Goal: Contribute content: Add original content to the website for others to see

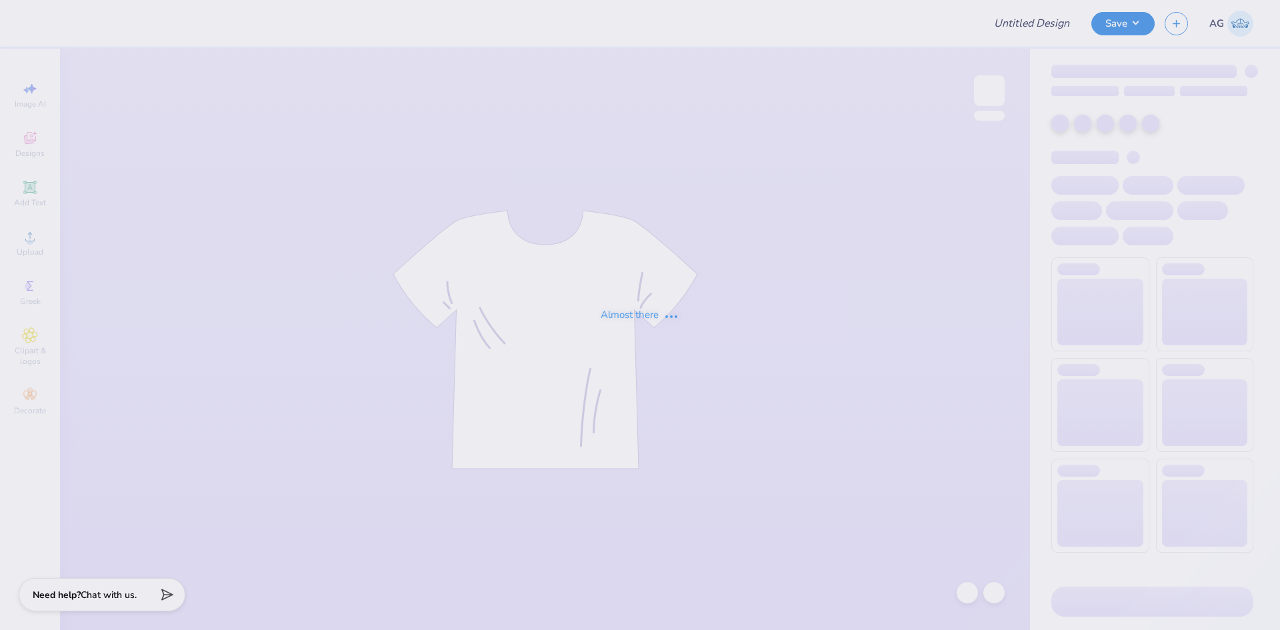
type input "Fall Shirts"
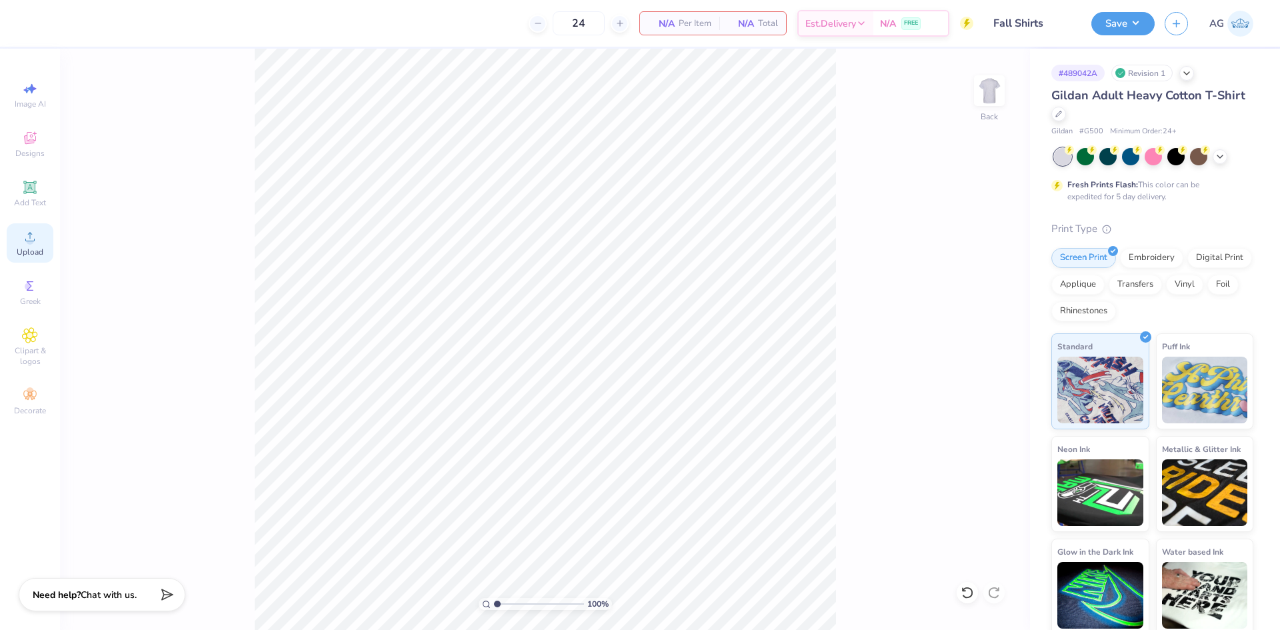
click at [27, 249] on span "Upload" at bounding box center [30, 252] width 27 height 11
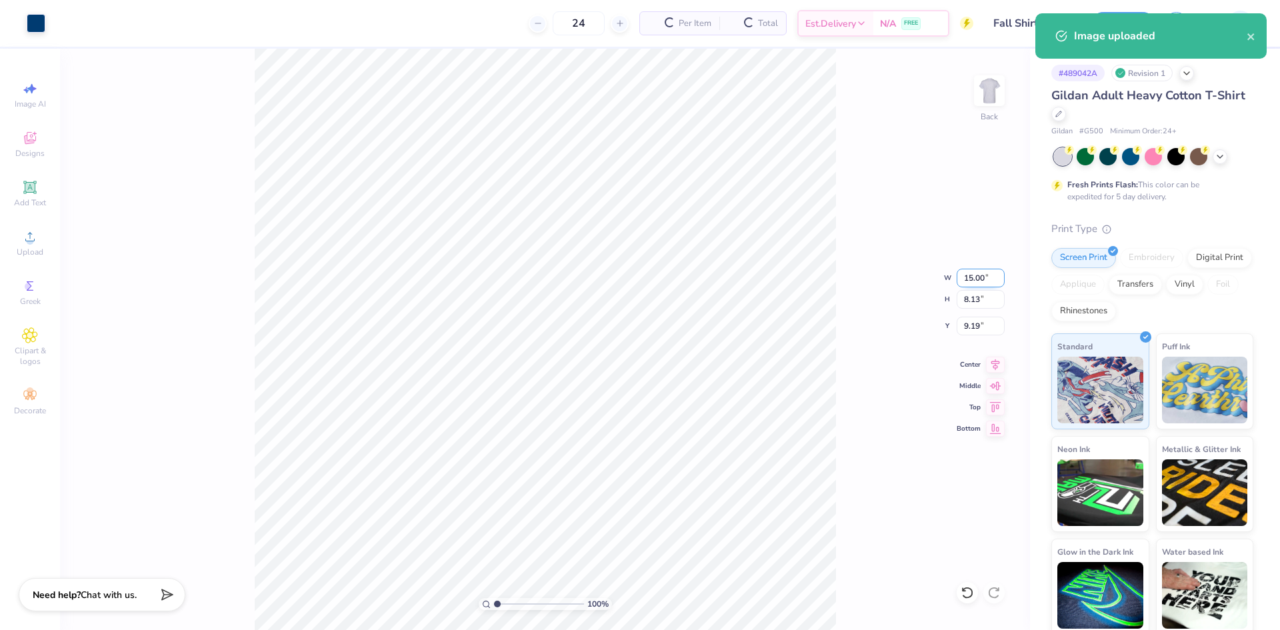
click at [980, 278] on input "15.00" at bounding box center [981, 278] width 48 height 19
type input "10.00"
type input "5.42"
click at [987, 322] on input "10.54" at bounding box center [981, 326] width 48 height 19
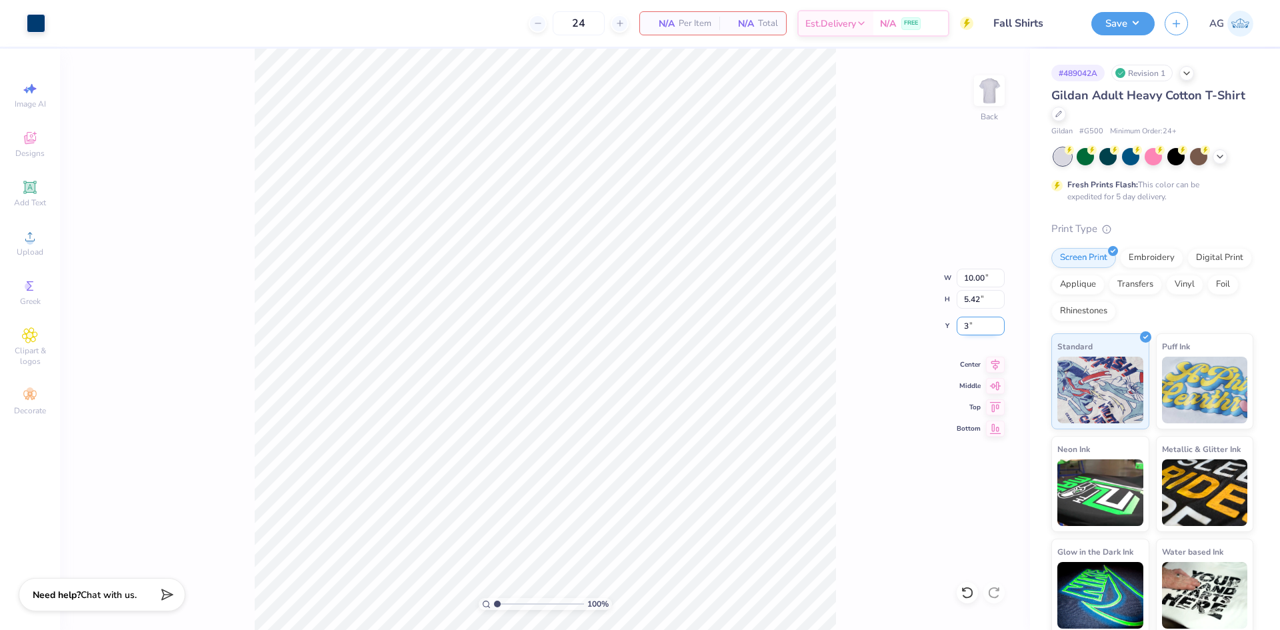
type input "3.00"
click at [993, 359] on icon at bounding box center [995, 363] width 19 height 16
click at [1126, 25] on button "Save" at bounding box center [1122, 21] width 63 height 23
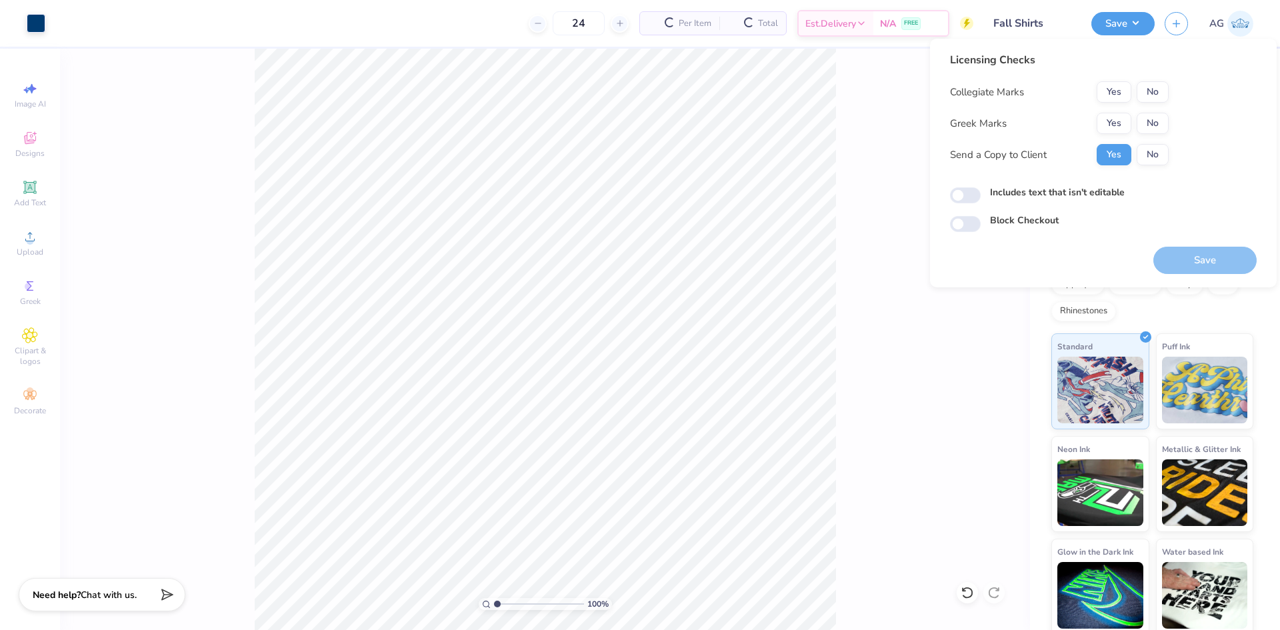
click at [1103, 89] on button "Yes" at bounding box center [1114, 91] width 35 height 21
click at [1146, 125] on button "No" at bounding box center [1153, 123] width 32 height 21
click at [980, 198] on input "Includes text that isn't editable" at bounding box center [965, 195] width 31 height 16
checkbox input "true"
click at [1194, 260] on button "Save" at bounding box center [1205, 260] width 103 height 27
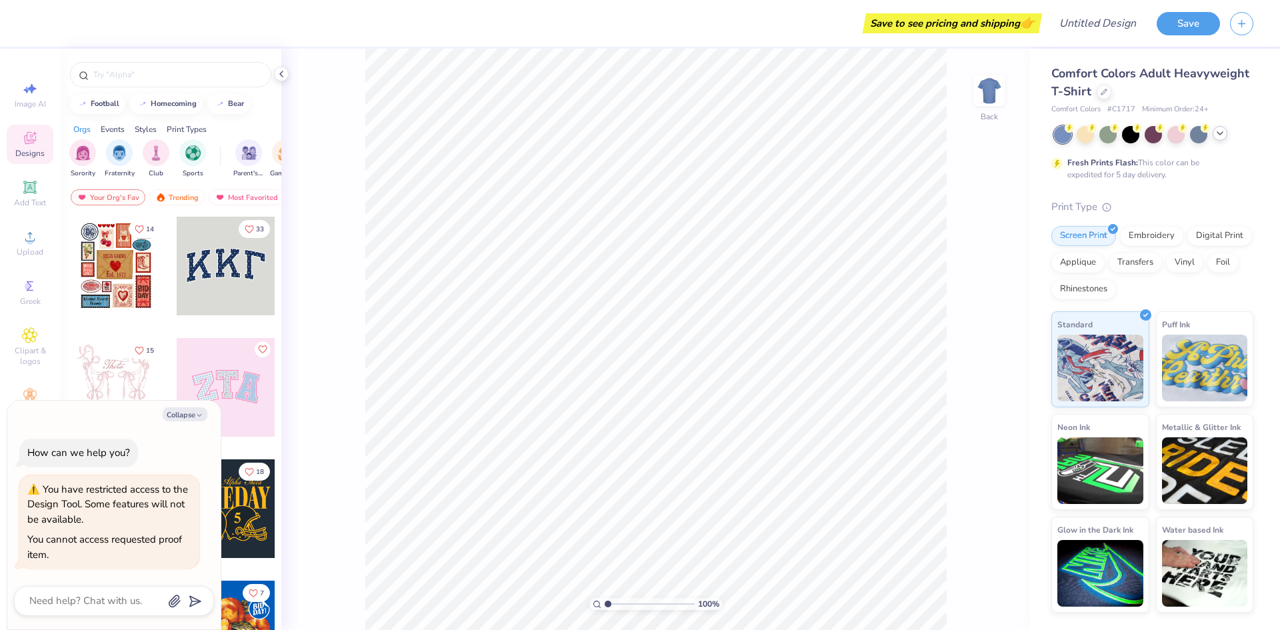
click at [1220, 133] on icon at bounding box center [1220, 133] width 11 height 11
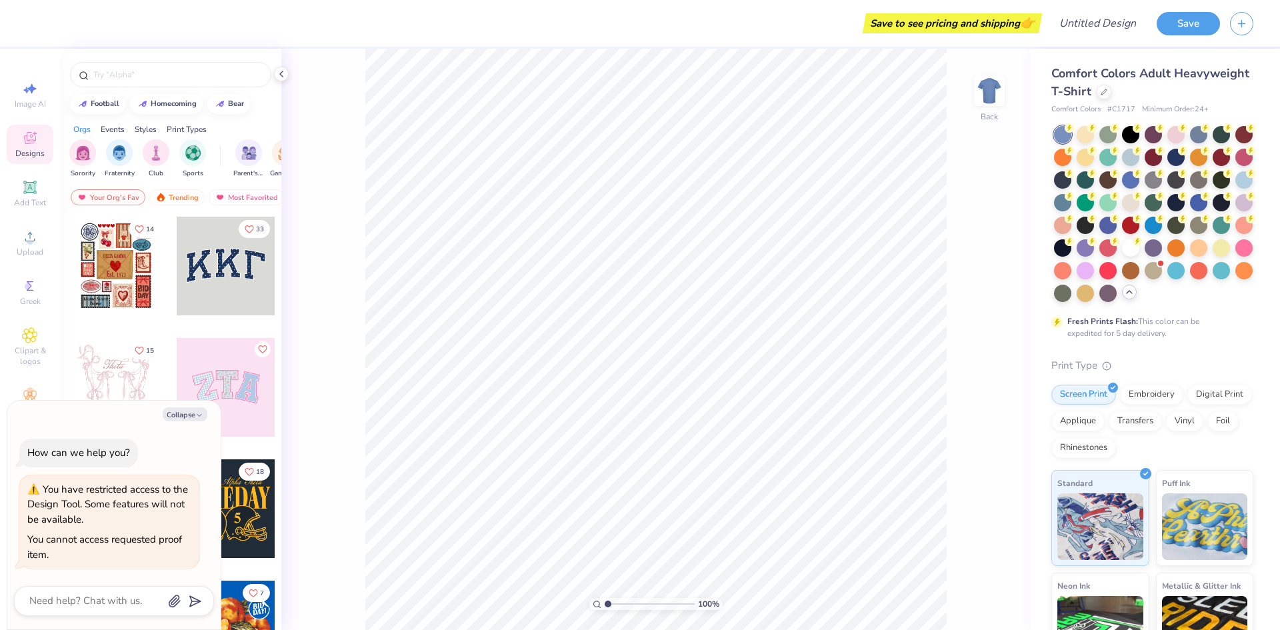
type textarea "x"
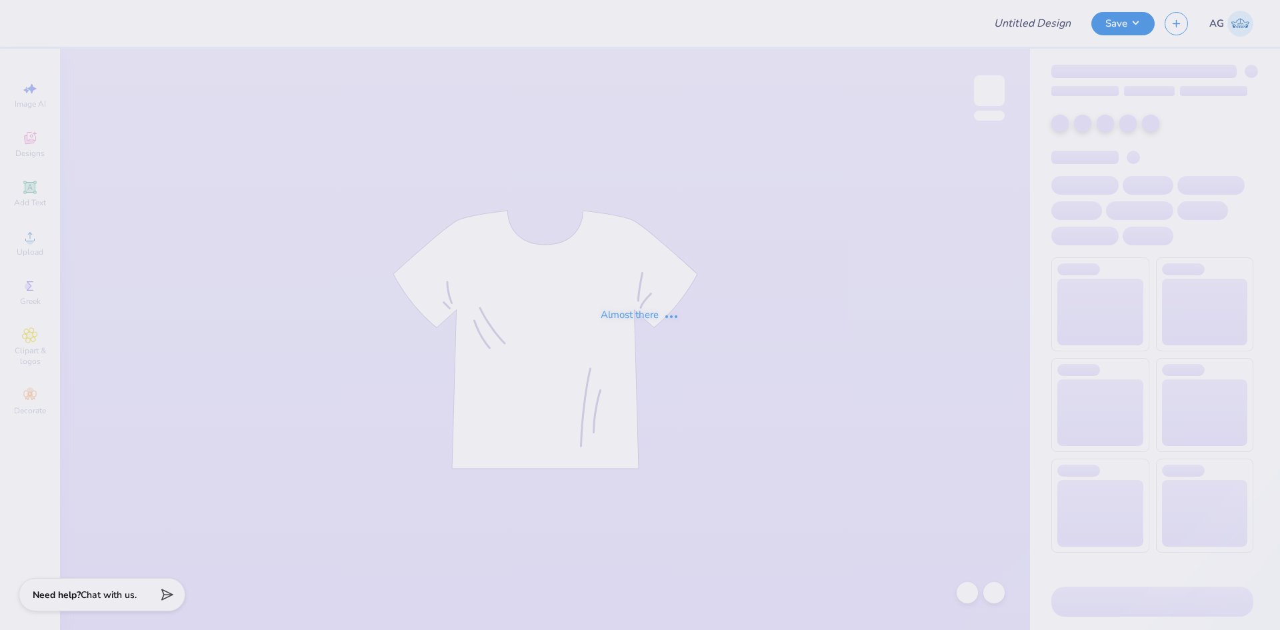
type input "Fall Shirts"
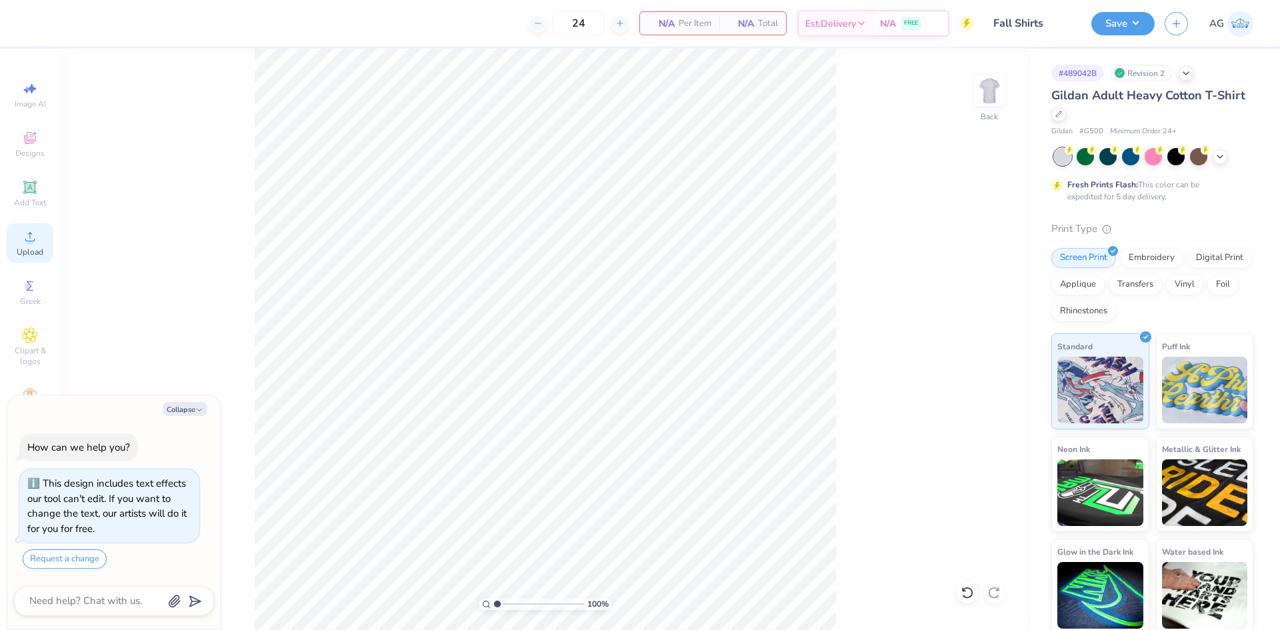
click at [46, 248] on div "Upload" at bounding box center [30, 242] width 47 height 39
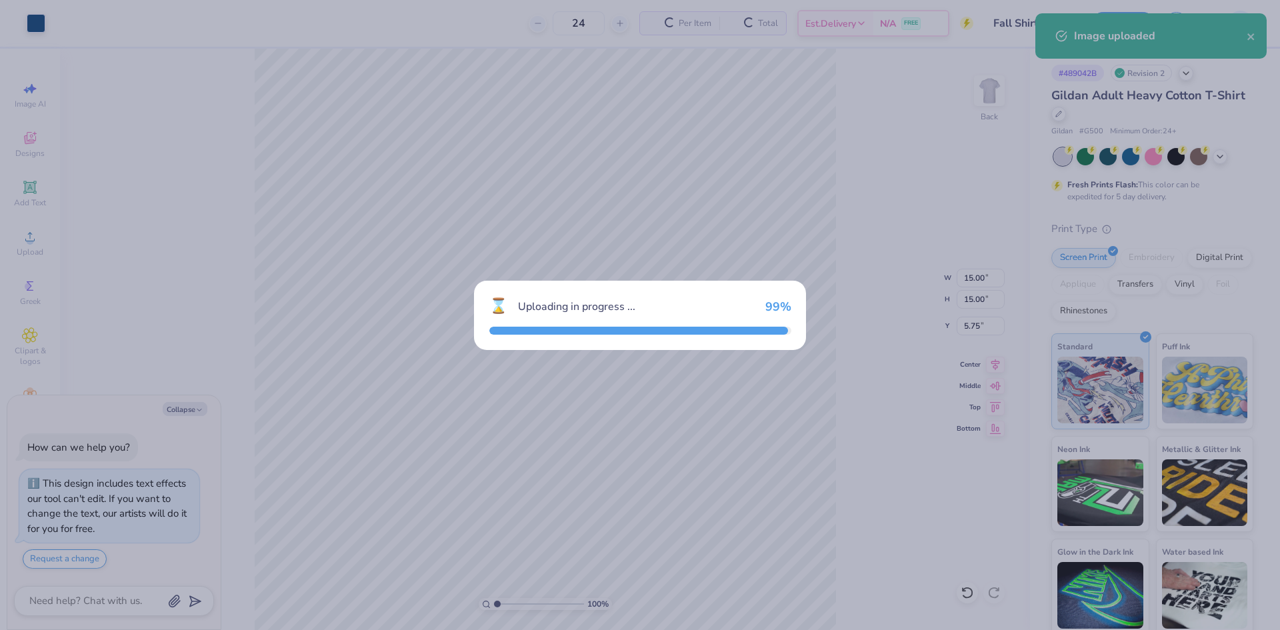
type textarea "x"
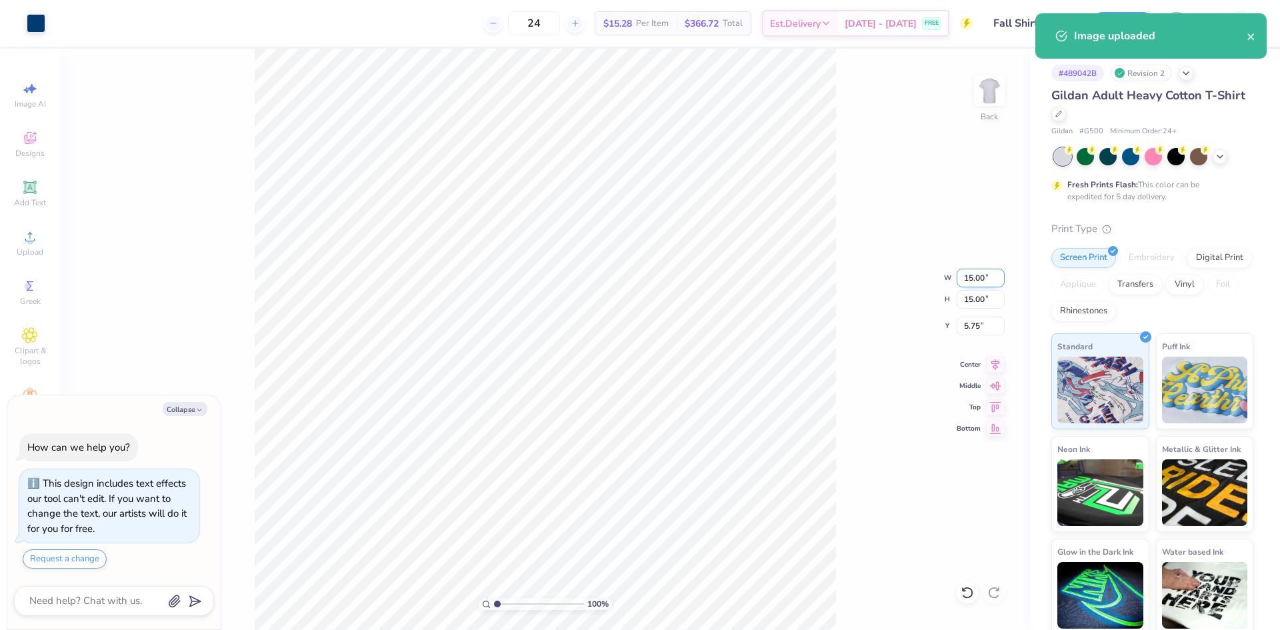
click at [974, 283] on input "15.00" at bounding box center [981, 278] width 48 height 19
type input "10"
type textarea "x"
type input "10.00"
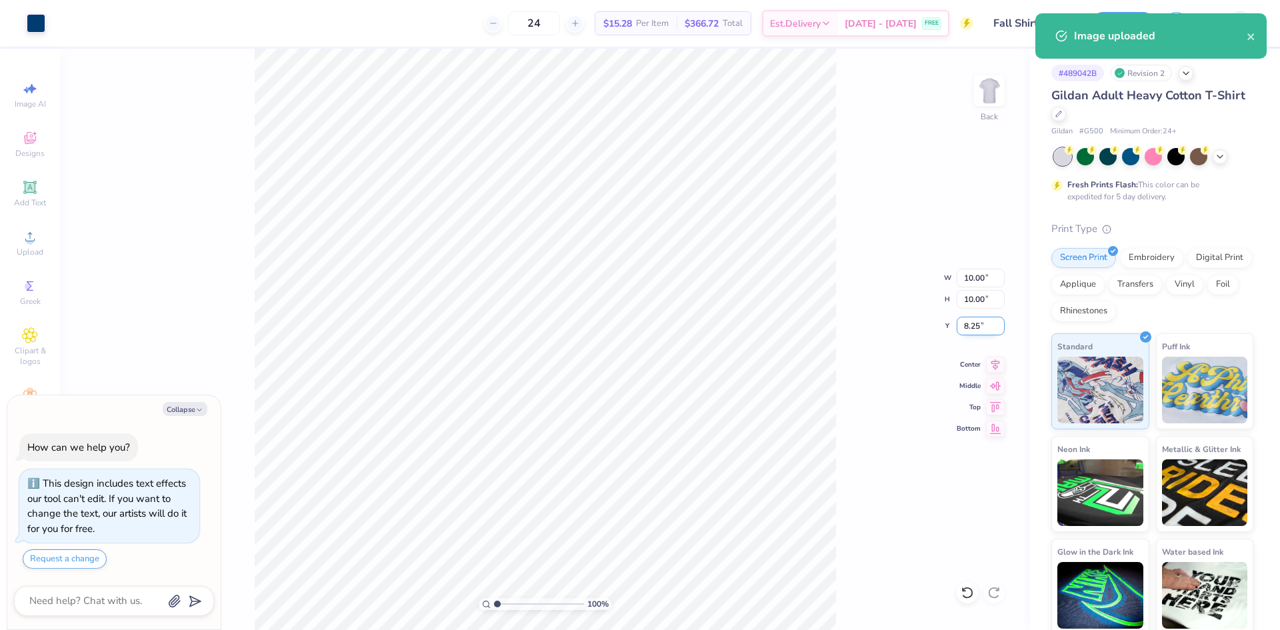
click at [982, 333] on input "8.25" at bounding box center [981, 326] width 48 height 19
type input "3"
type textarea "x"
type input "3.00"
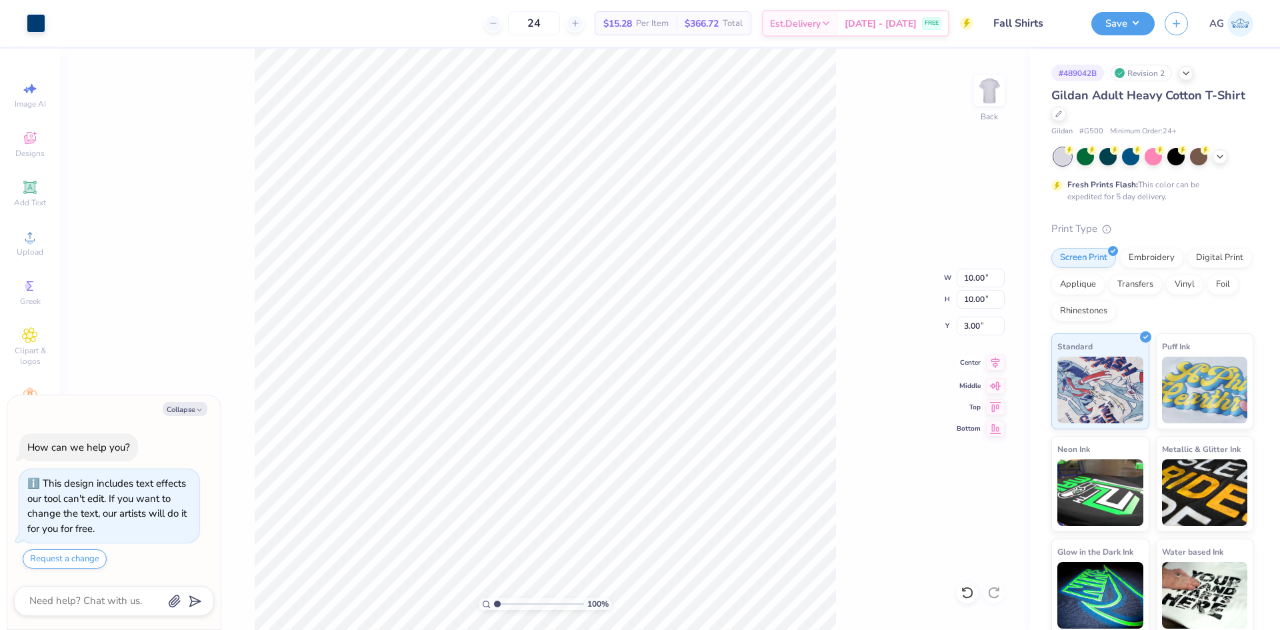
click at [992, 362] on icon at bounding box center [995, 363] width 19 height 16
type textarea "x"
click at [503, 606] on input "range" at bounding box center [539, 604] width 90 height 12
drag, startPoint x: 489, startPoint y: 602, endPoint x: 479, endPoint y: 601, distance: 10.1
type input "1"
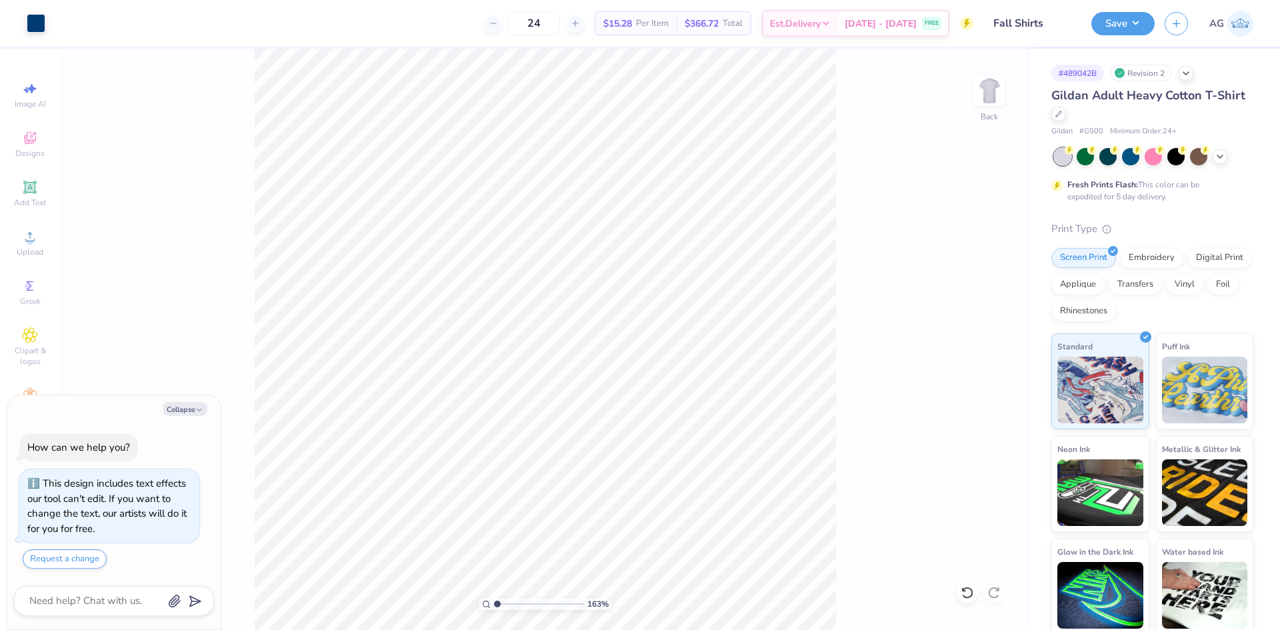
click at [494, 601] on input "range" at bounding box center [539, 604] width 90 height 12
click at [1133, 21] on button "Save" at bounding box center [1122, 21] width 63 height 23
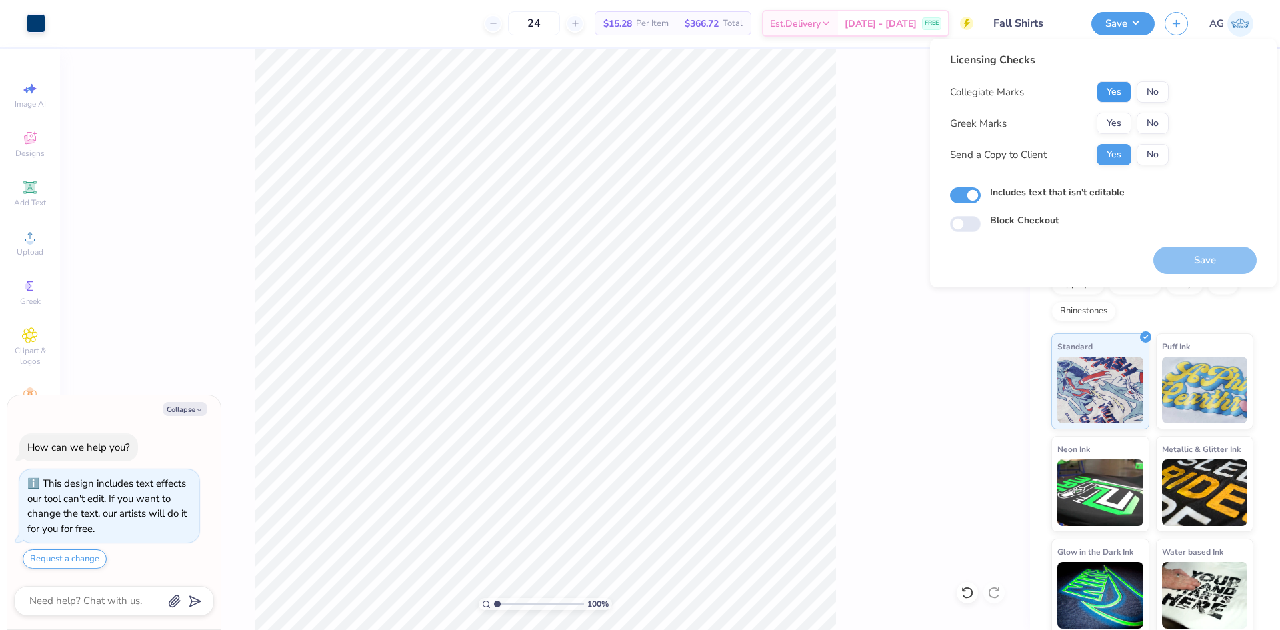
click at [1118, 102] on button "Yes" at bounding box center [1114, 91] width 35 height 21
click at [1151, 127] on button "No" at bounding box center [1153, 123] width 32 height 21
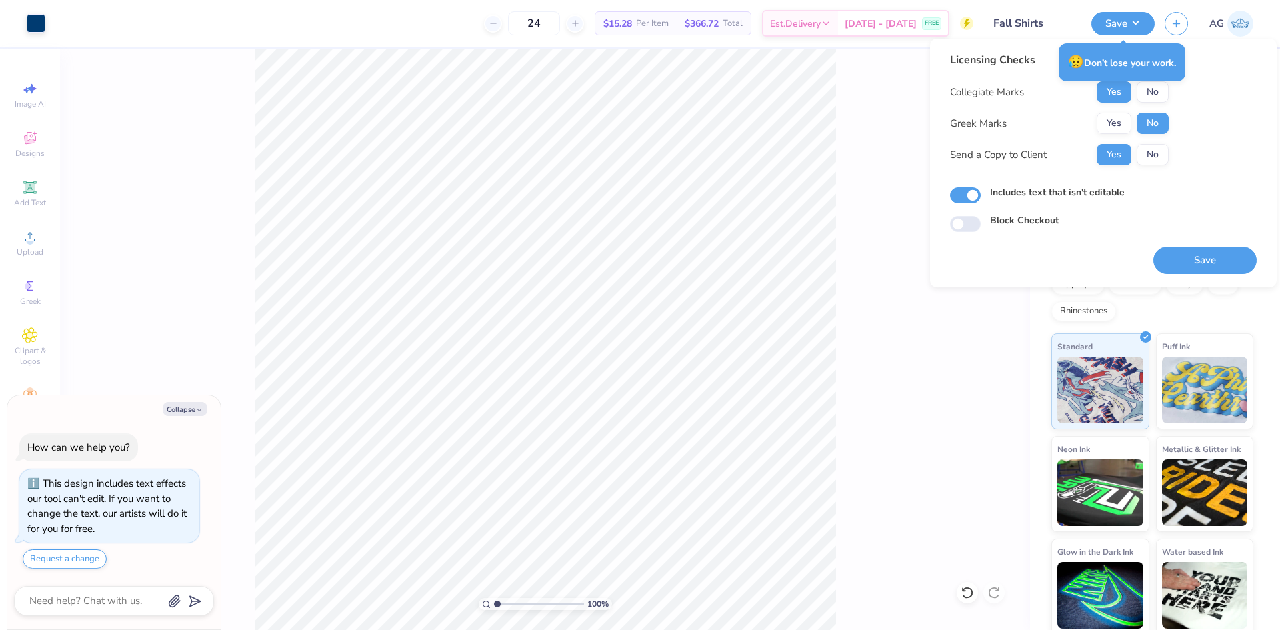
type textarea "x"
drag, startPoint x: 501, startPoint y: 604, endPoint x: 510, endPoint y: 604, distance: 9.3
type input "2.45"
click at [510, 604] on input "range" at bounding box center [539, 604] width 90 height 12
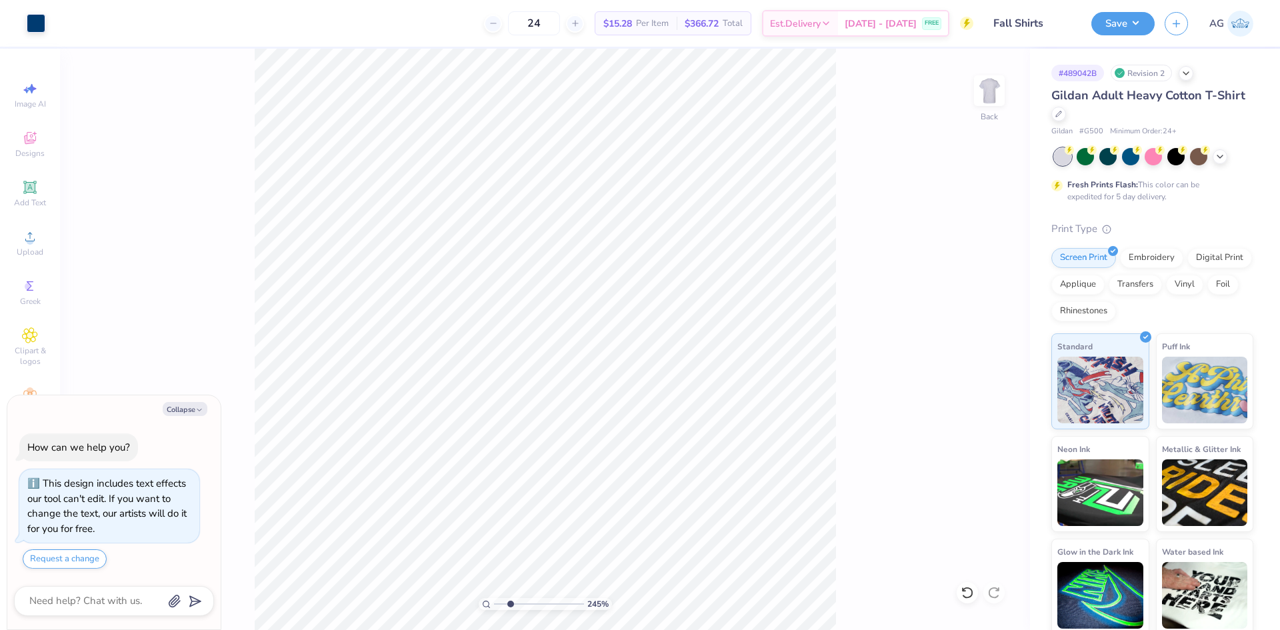
type textarea "x"
drag, startPoint x: 512, startPoint y: 602, endPoint x: 542, endPoint y: 599, distance: 30.2
type input "6.1"
click at [543, 601] on input "range" at bounding box center [539, 604] width 90 height 12
type textarea "x"
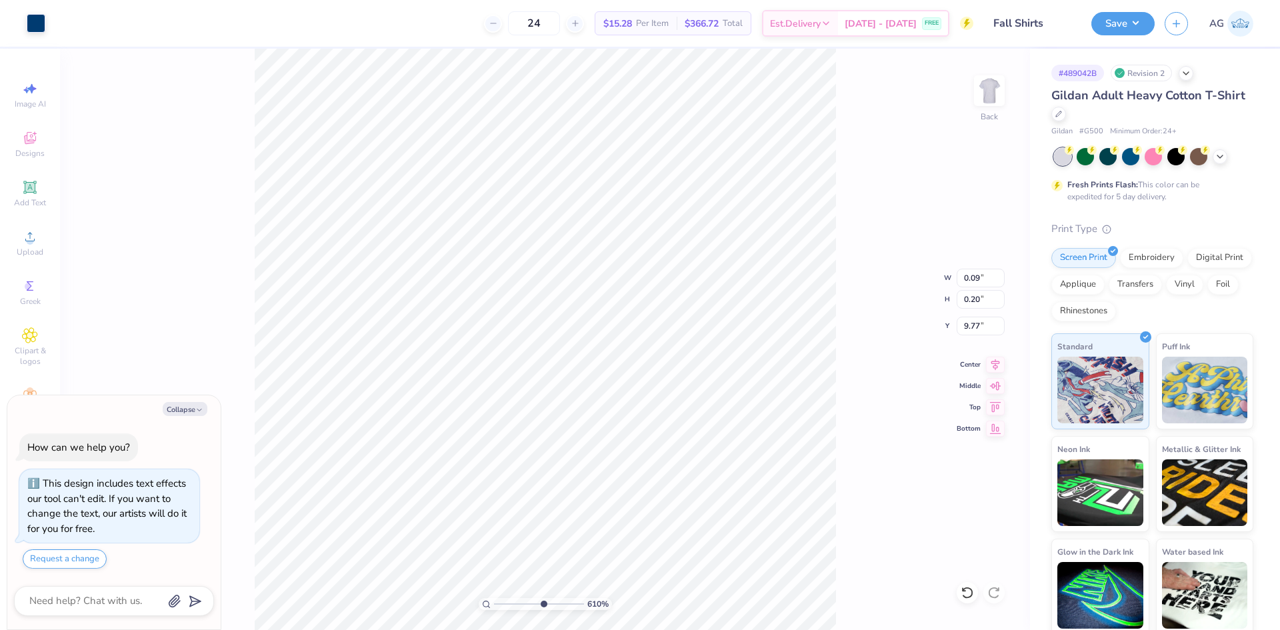
type input "9.83"
click at [679, 381] on li "Duplicate" at bounding box center [693, 380] width 105 height 26
type textarea "x"
type input "10.77"
type textarea "x"
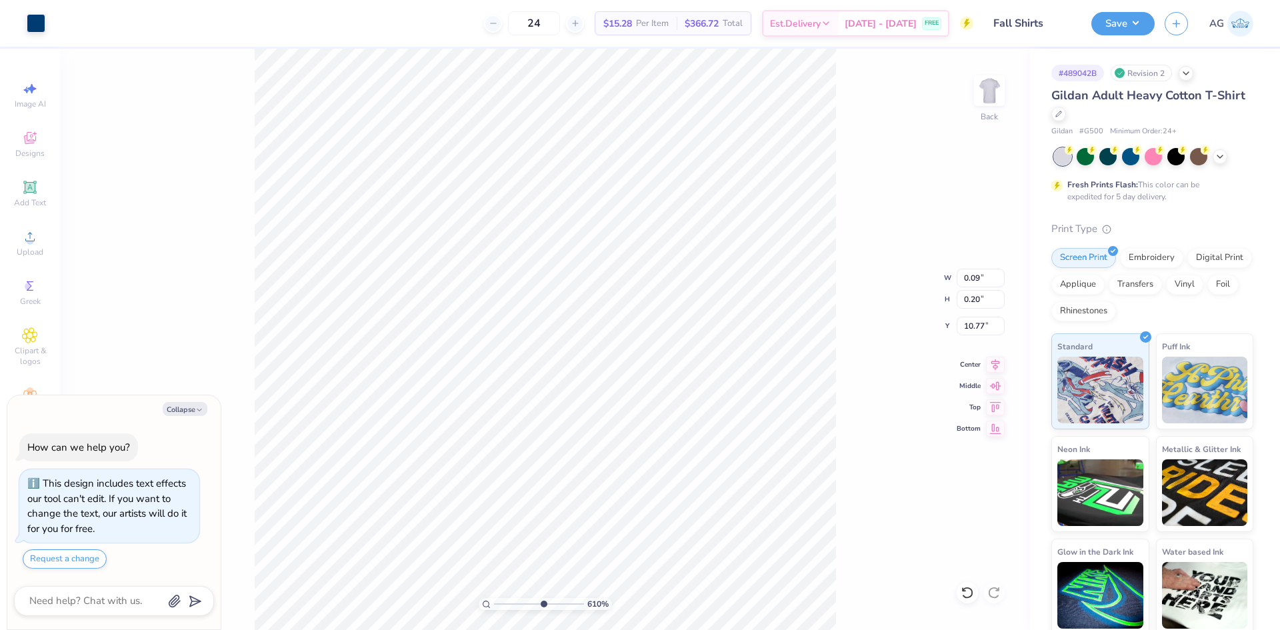
type input "9.77"
click at [969, 593] on icon at bounding box center [967, 592] width 13 height 13
type textarea "x"
drag, startPoint x: 545, startPoint y: 604, endPoint x: 525, endPoint y: 599, distance: 20.5
type input "4.09"
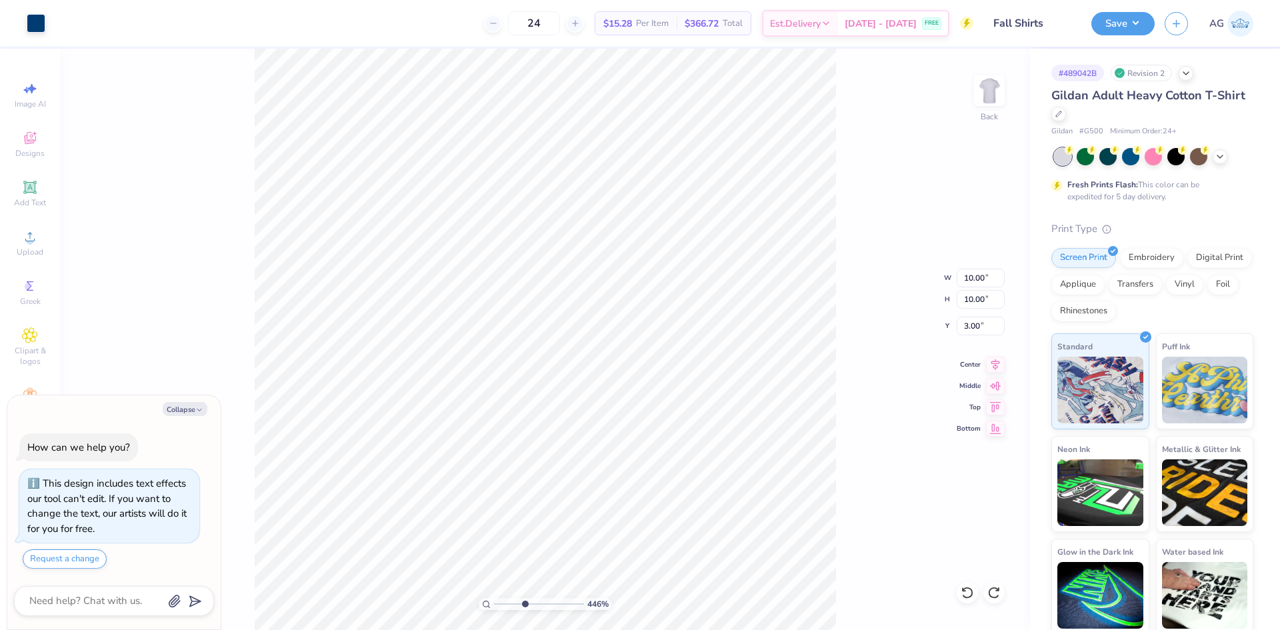
click at [525, 599] on input "range" at bounding box center [539, 604] width 90 height 12
type textarea "x"
type input "2.87"
type input "0.21"
type input "9.77"
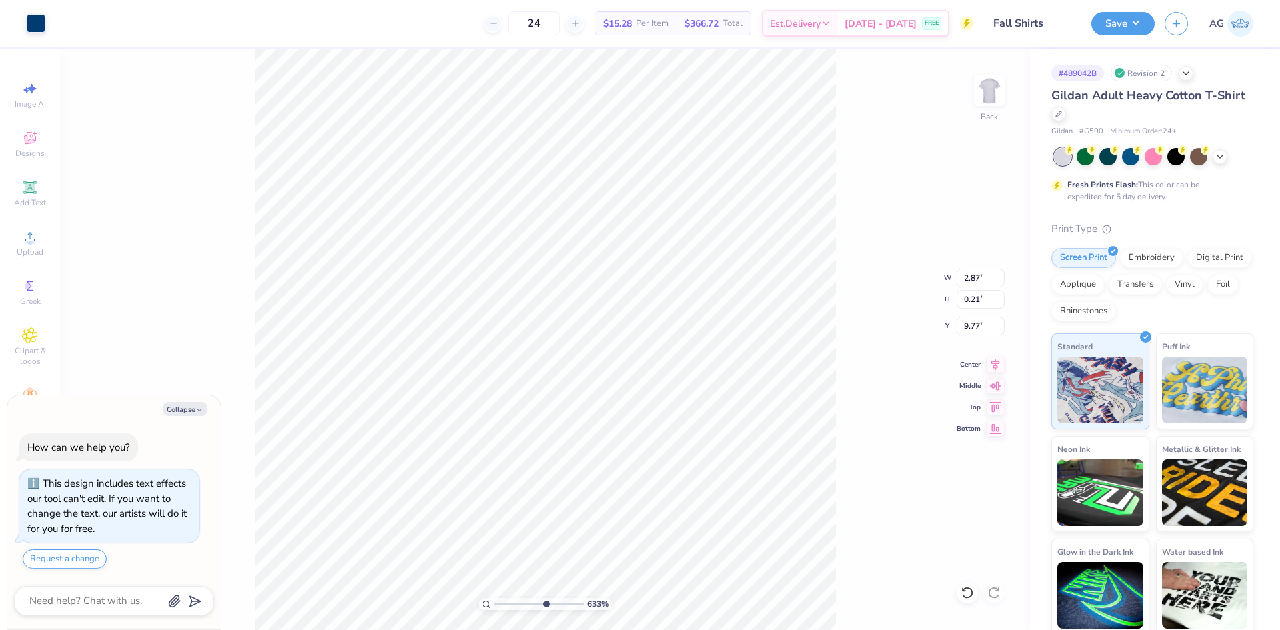
drag, startPoint x: 527, startPoint y: 607, endPoint x: 545, endPoint y: 607, distance: 17.3
type input "6.33"
click at [545, 607] on input "range" at bounding box center [539, 604] width 90 height 12
type textarea "x"
type input "3.01"
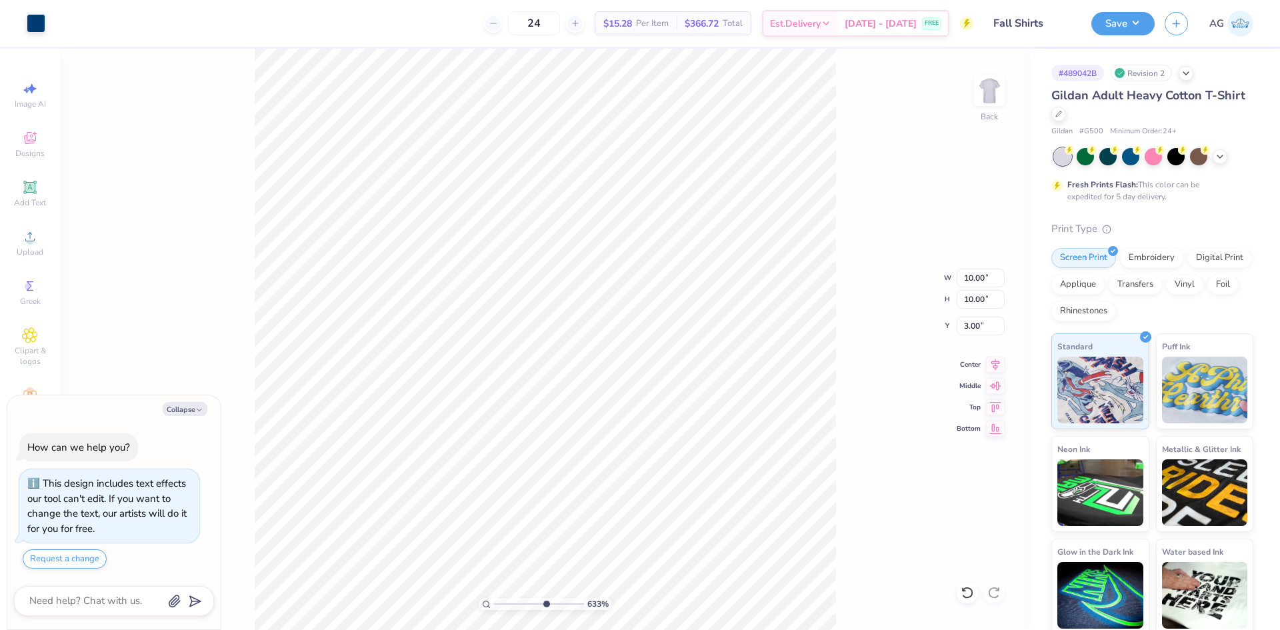
type textarea "x"
type input "3.21"
type textarea "x"
type input "3.00"
type textarea "x"
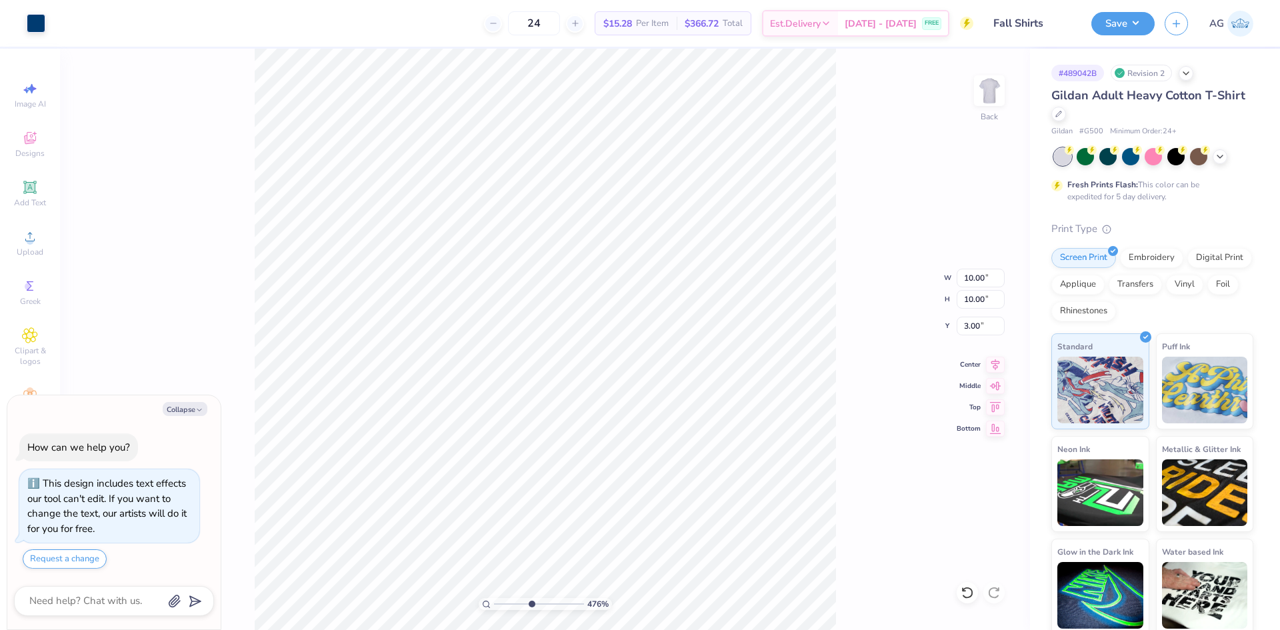
drag, startPoint x: 543, startPoint y: 603, endPoint x: 531, endPoint y: 601, distance: 12.2
type input "4.76"
click at [531, 601] on input "range" at bounding box center [539, 604] width 90 height 12
type textarea "x"
drag, startPoint x: 536, startPoint y: 606, endPoint x: 506, endPoint y: 599, distance: 30.9
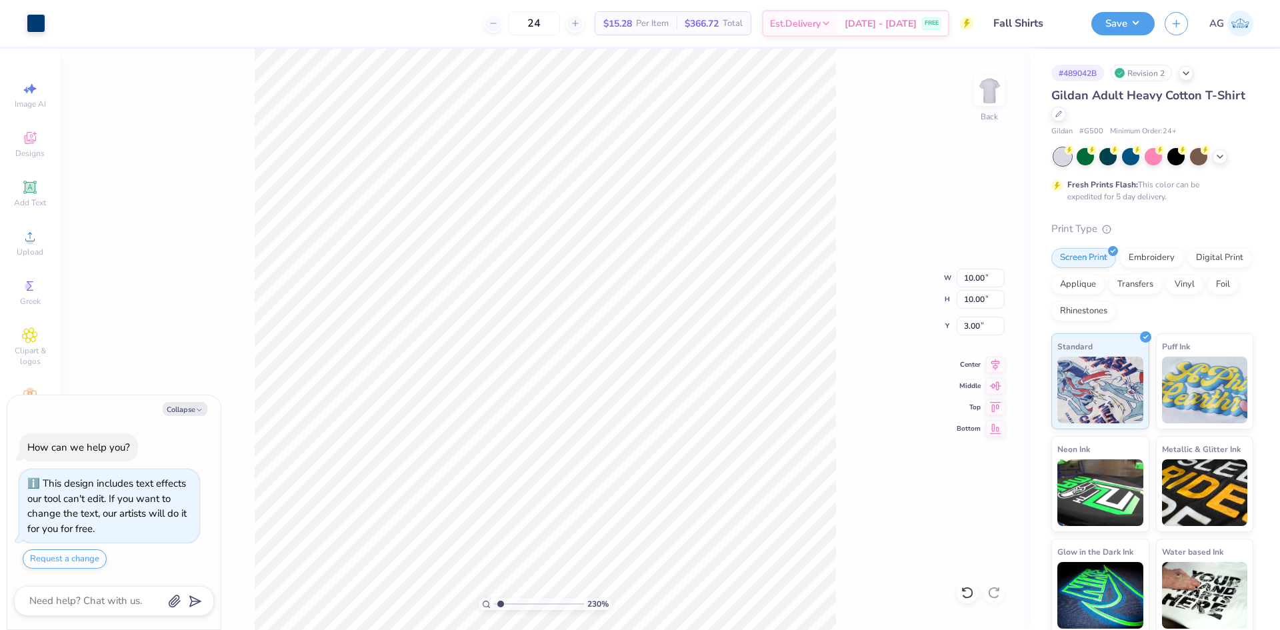
click at [501, 603] on input "range" at bounding box center [539, 604] width 90 height 12
type input "1.41"
type textarea "x"
drag, startPoint x: 507, startPoint y: 605, endPoint x: 523, endPoint y: 605, distance: 16.0
type input "3.87"
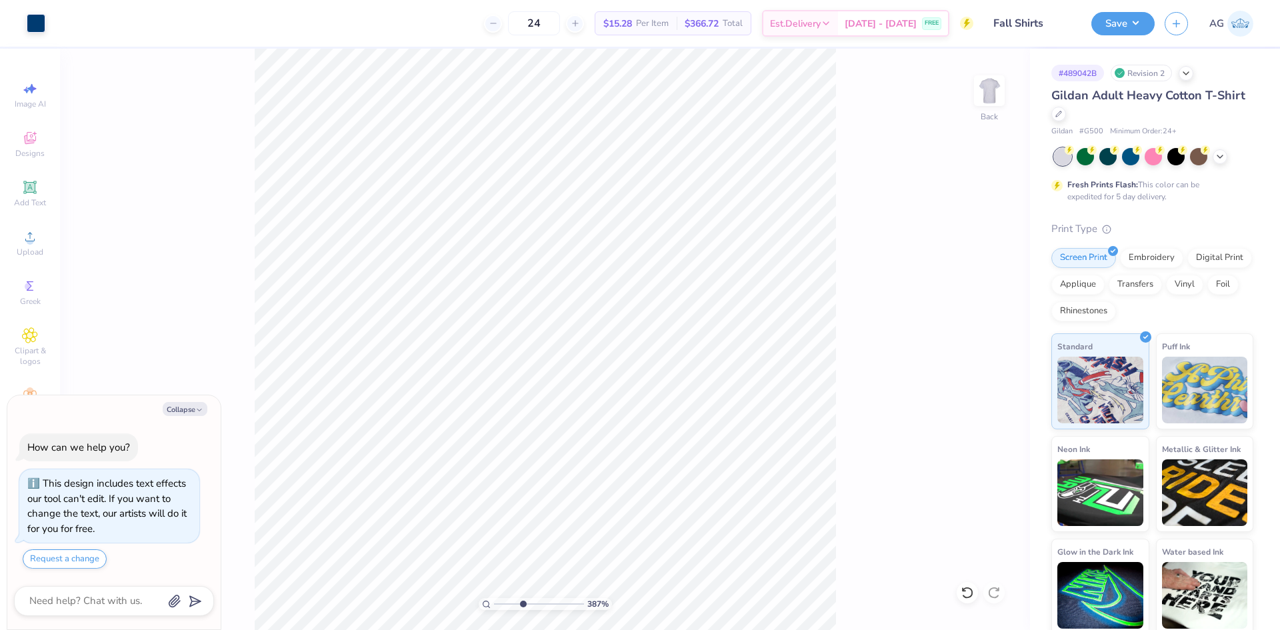
click at [523, 605] on input "range" at bounding box center [539, 604] width 90 height 12
type textarea "x"
type input "1.82"
type input "0.21"
type input "9.45"
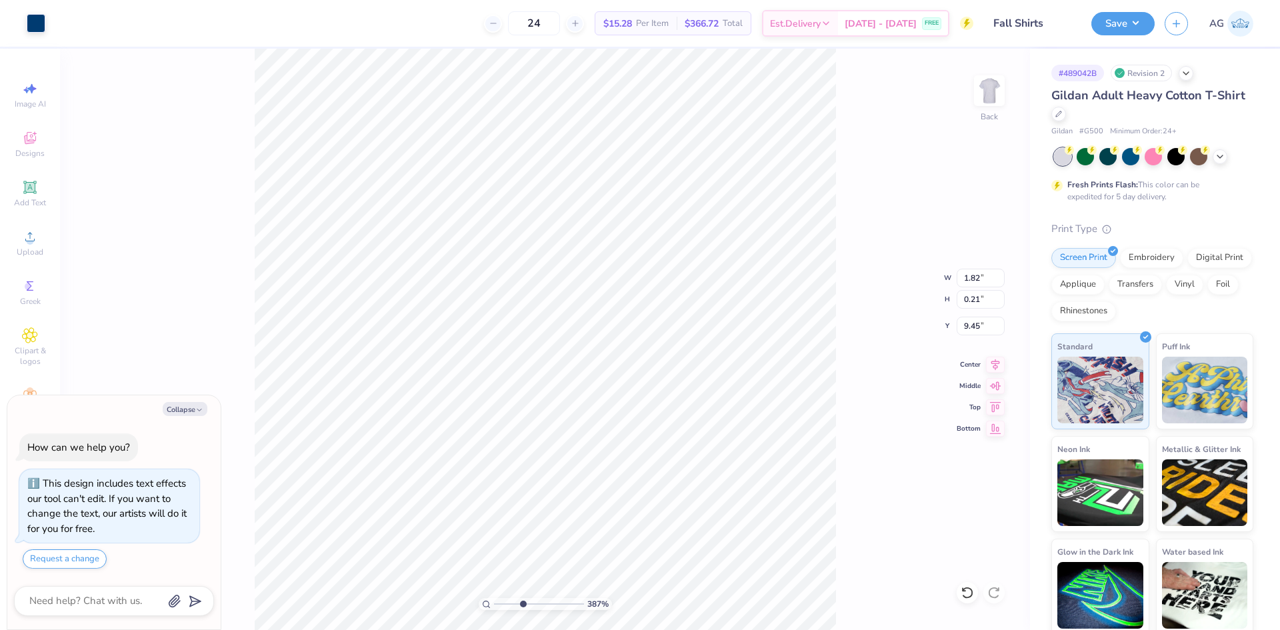
type textarea "x"
type input "10.00"
type input "3.00"
drag, startPoint x: 525, startPoint y: 603, endPoint x: 511, endPoint y: 598, distance: 15.4
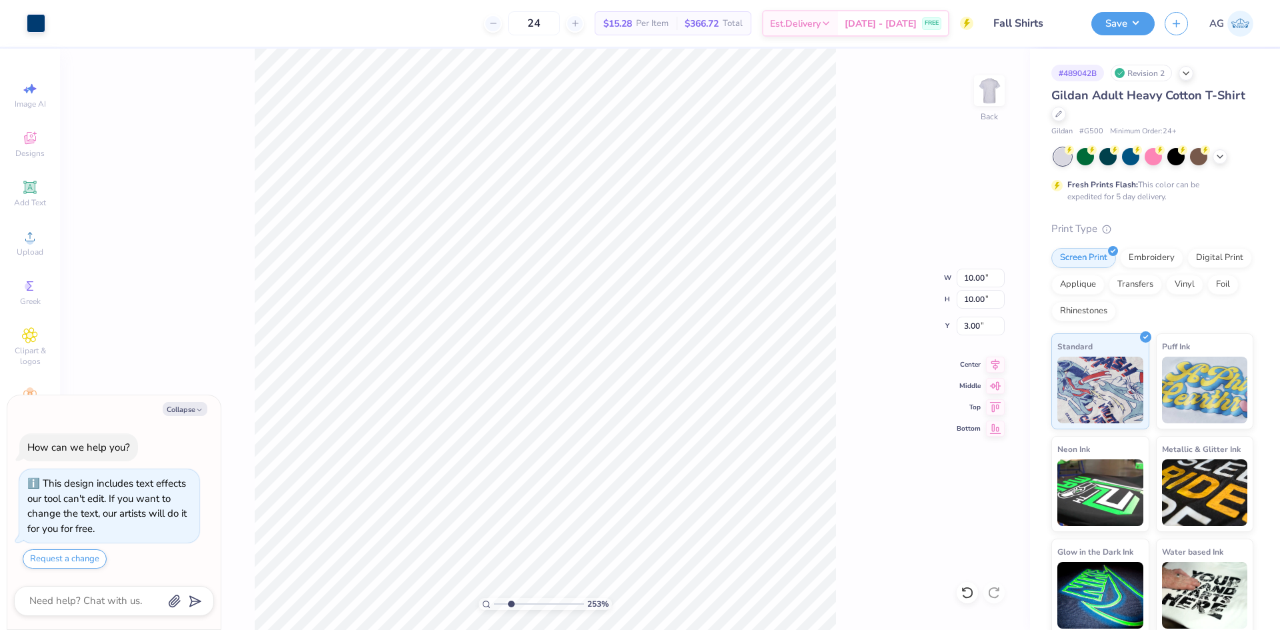
type input "2.53"
click at [511, 598] on input "range" at bounding box center [539, 604] width 90 height 12
type textarea "x"
type input "2.96"
type input "0.53"
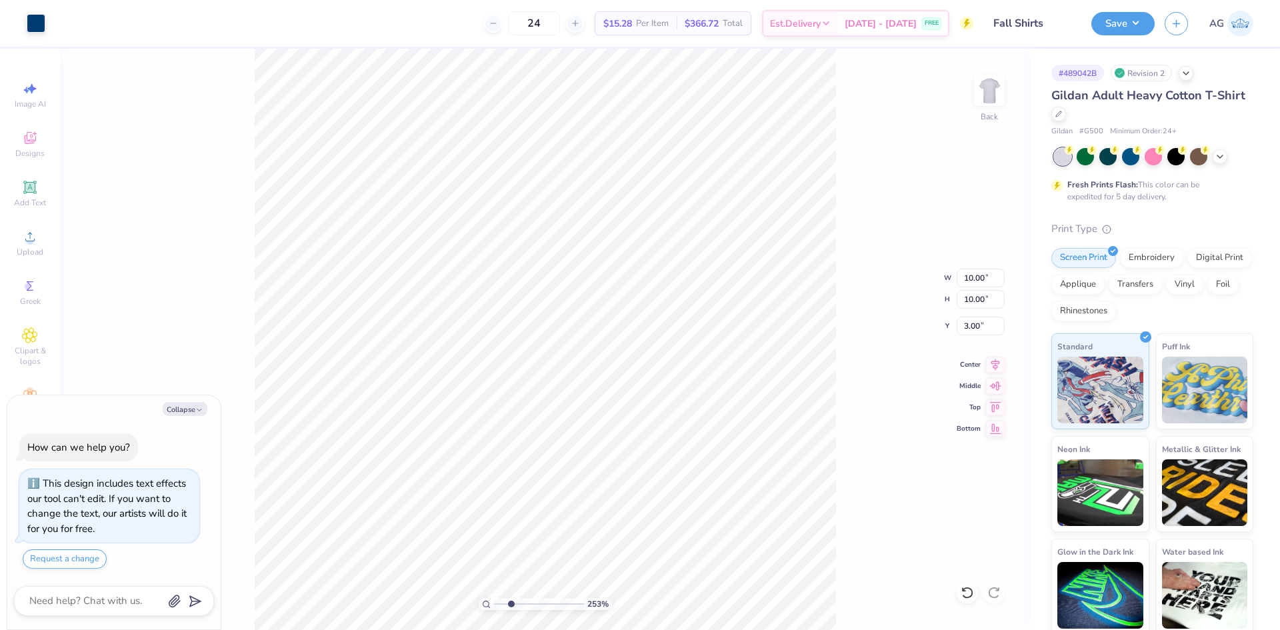
type input "5.45"
click at [1152, 15] on div "Save" at bounding box center [1122, 23] width 63 height 23
click at [1131, 23] on button "Save" at bounding box center [1122, 21] width 63 height 23
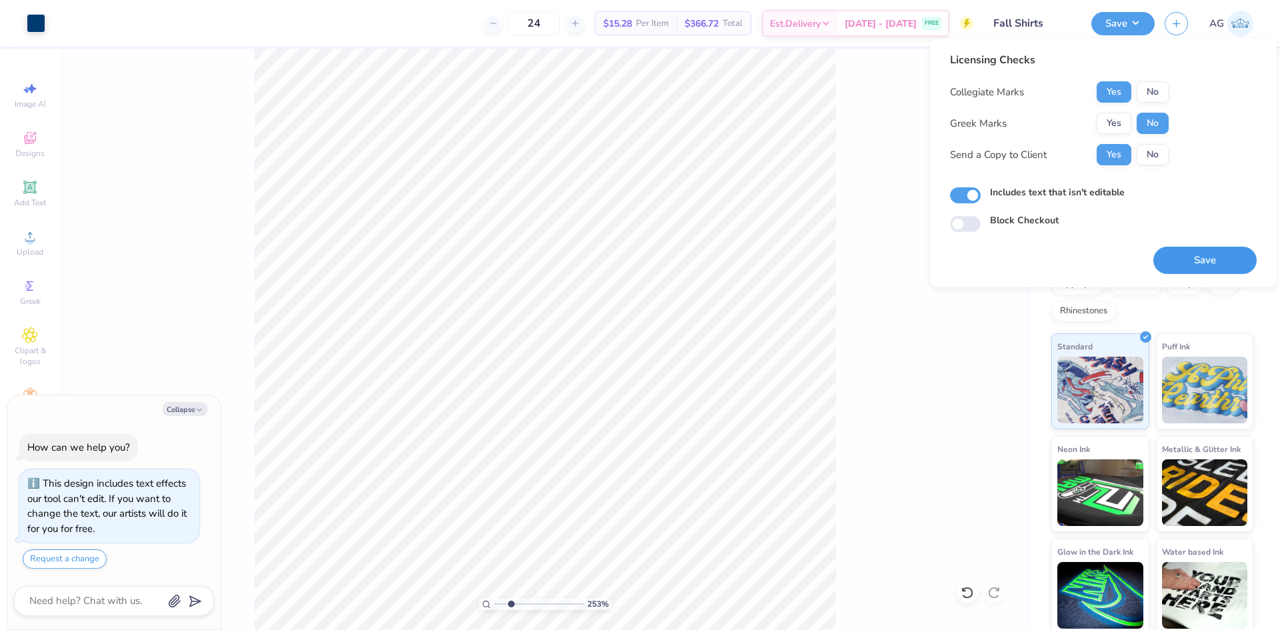
click at [1200, 263] on button "Save" at bounding box center [1205, 260] width 103 height 27
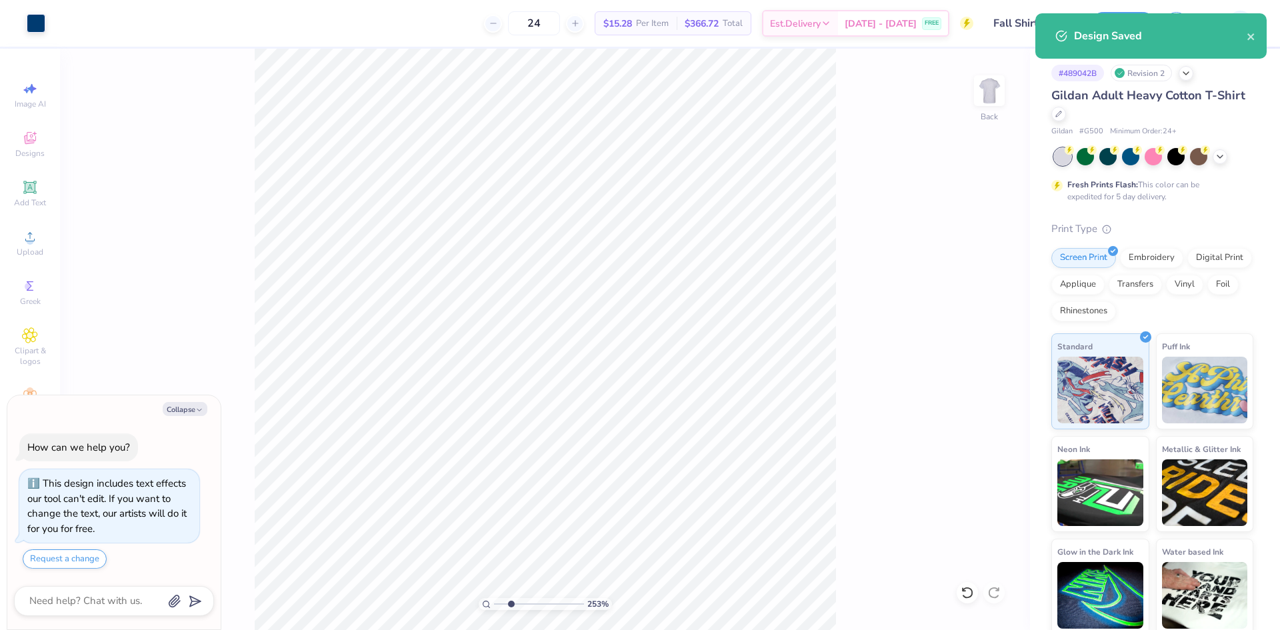
type textarea "x"
